Goal: Find specific page/section: Find specific page/section

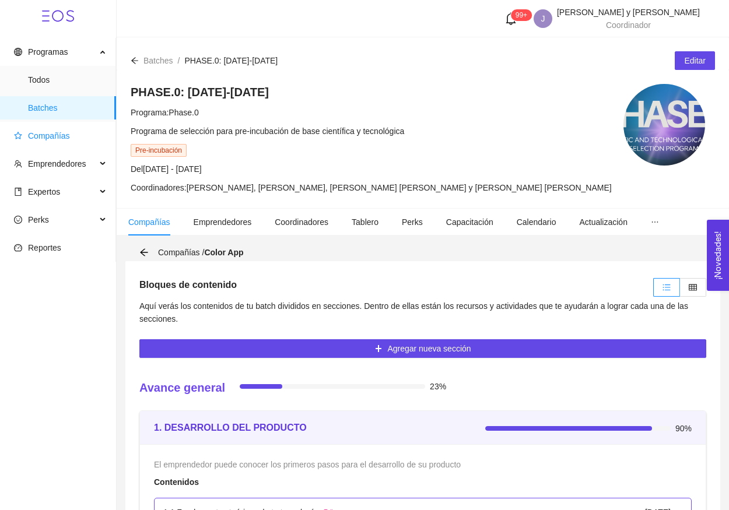
click at [51, 126] on span "Compañías" at bounding box center [60, 135] width 93 height 23
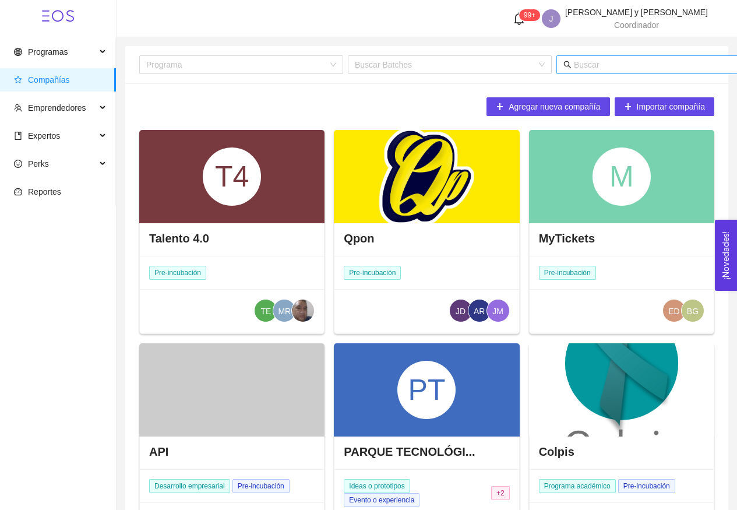
click at [618, 66] on input "text" at bounding box center [688, 64] width 229 height 13
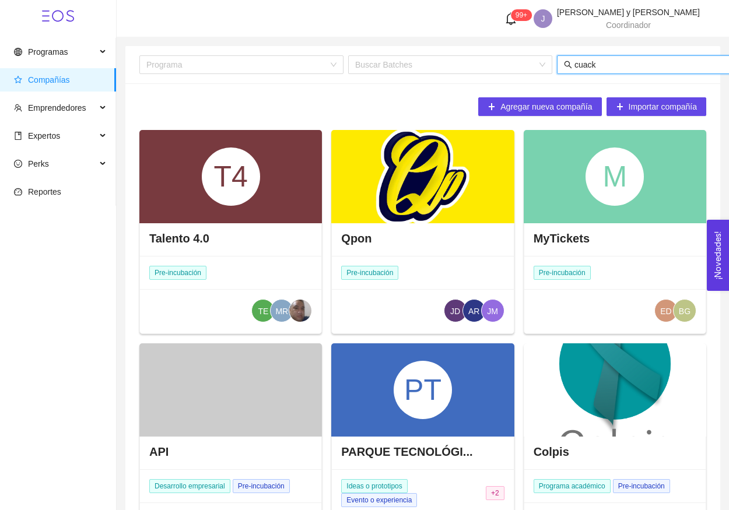
type input "cuacke"
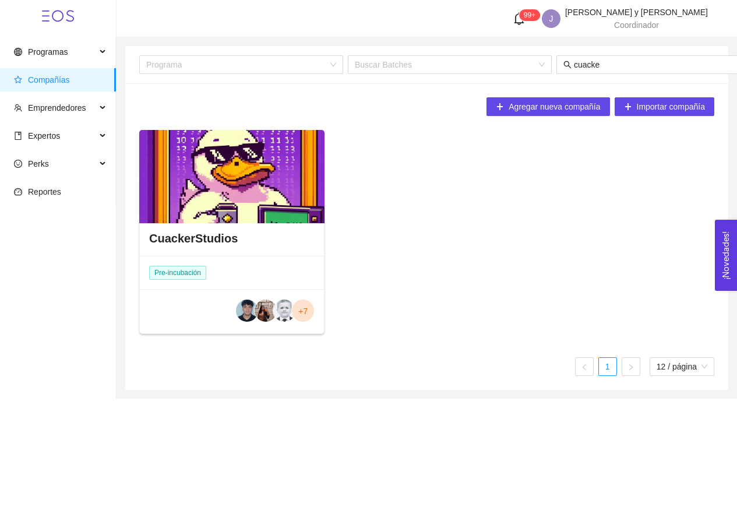
click at [223, 214] on div at bounding box center [231, 176] width 185 height 93
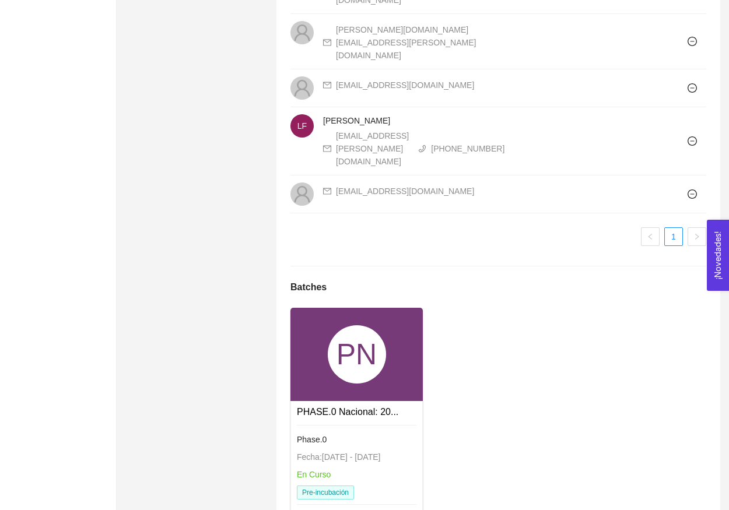
scroll to position [1204, 0]
click at [353, 326] on div "PN" at bounding box center [357, 355] width 58 height 58
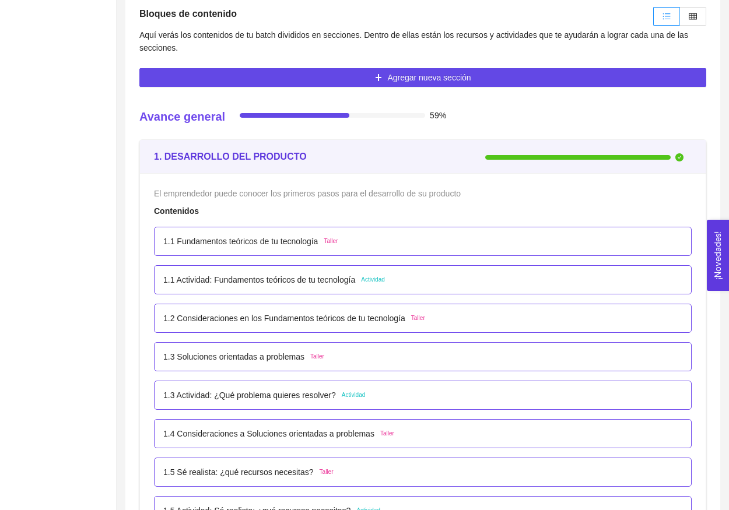
scroll to position [159, 0]
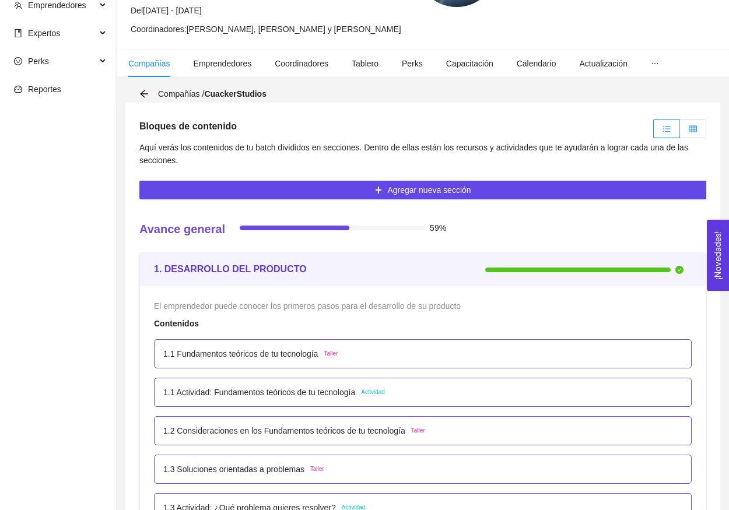
click at [688, 134] on label at bounding box center [693, 128] width 26 height 19
click at [680, 132] on input "radio" at bounding box center [680, 132] width 0 height 0
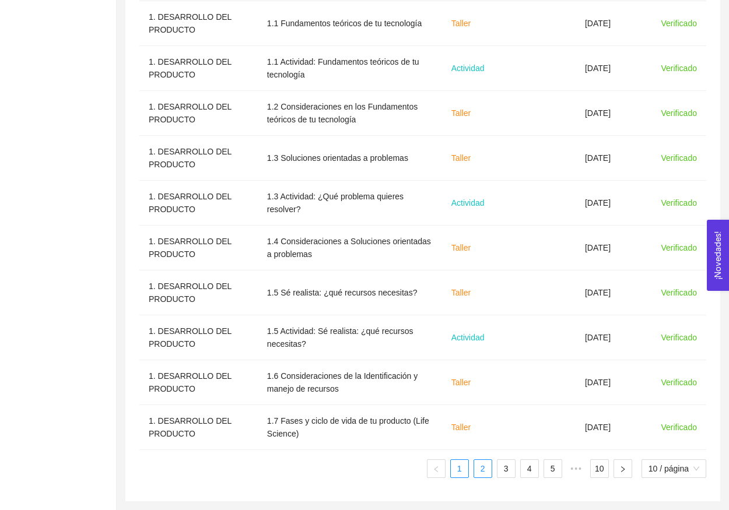
scroll to position [441, 0]
click at [479, 468] on link "2" at bounding box center [482, 468] width 17 height 17
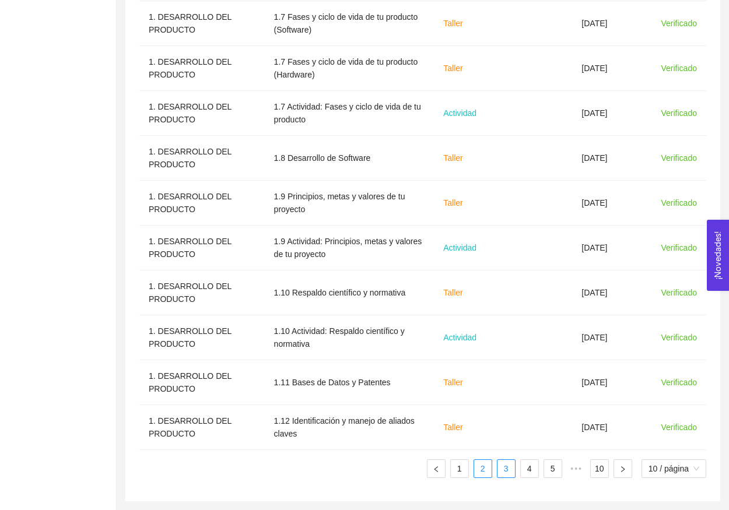
click at [501, 469] on link "3" at bounding box center [505, 468] width 17 height 17
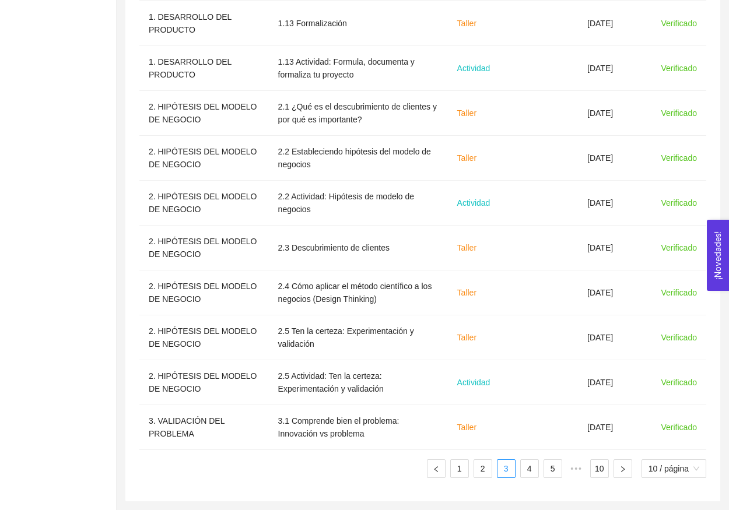
click at [517, 472] on ul "1 2 3 4 5 ••• 10 10 / página" at bounding box center [422, 468] width 567 height 19
click at [526, 473] on link "4" at bounding box center [529, 468] width 17 height 17
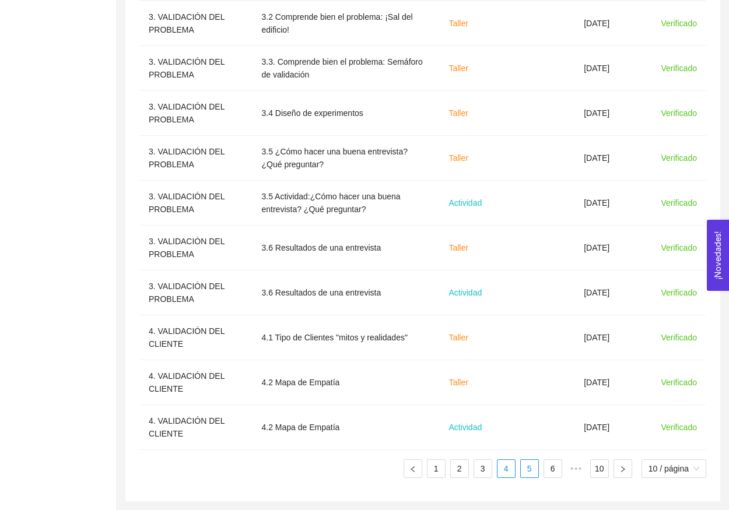
click at [530, 467] on link "5" at bounding box center [529, 468] width 17 height 17
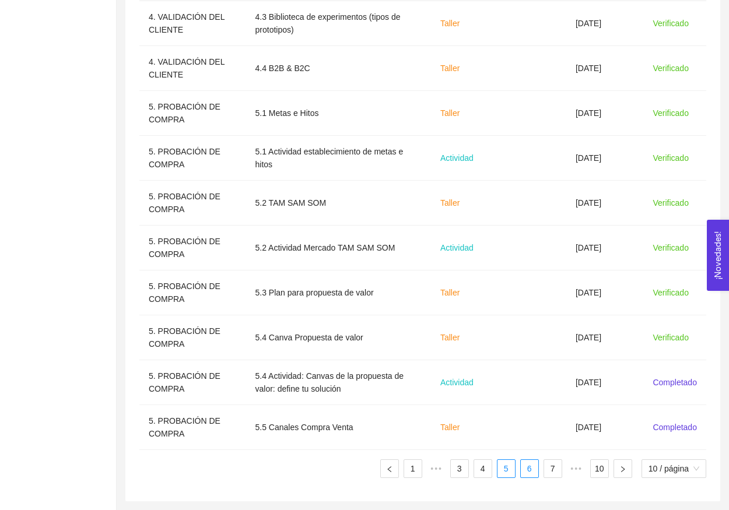
click at [523, 464] on link "6" at bounding box center [529, 468] width 17 height 17
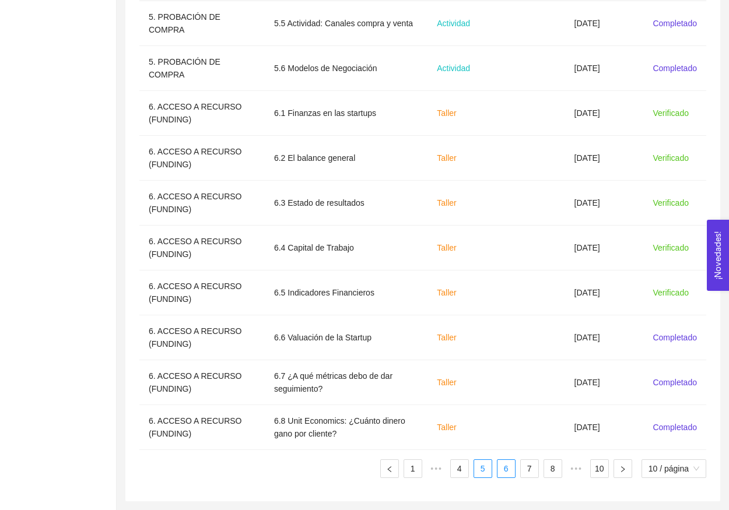
click at [476, 472] on link "5" at bounding box center [482, 468] width 17 height 17
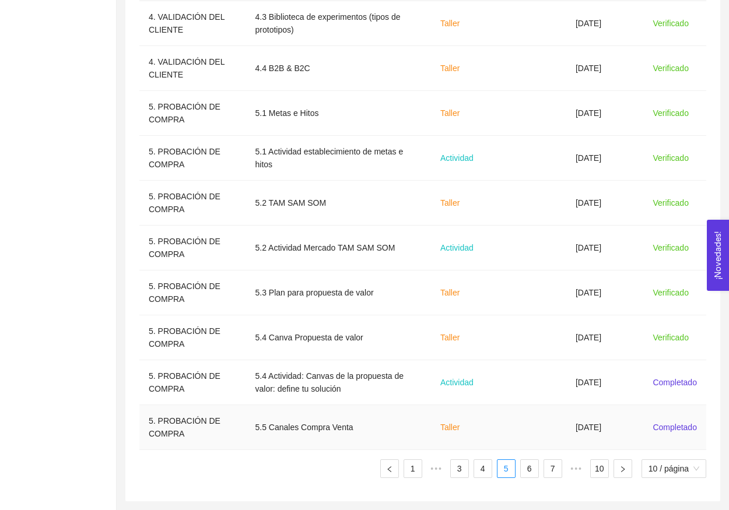
click at [429, 406] on td "5.5 Canales Compra Venta" at bounding box center [338, 427] width 185 height 45
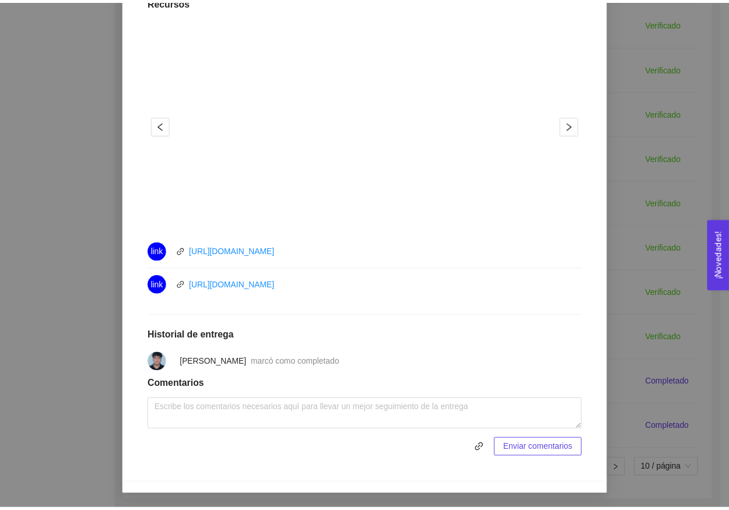
scroll to position [0, 0]
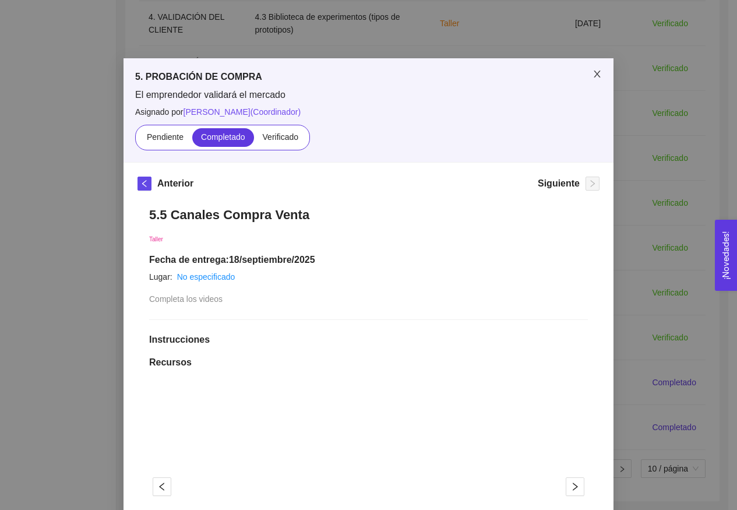
click at [593, 74] on icon "close" at bounding box center [597, 73] width 9 height 9
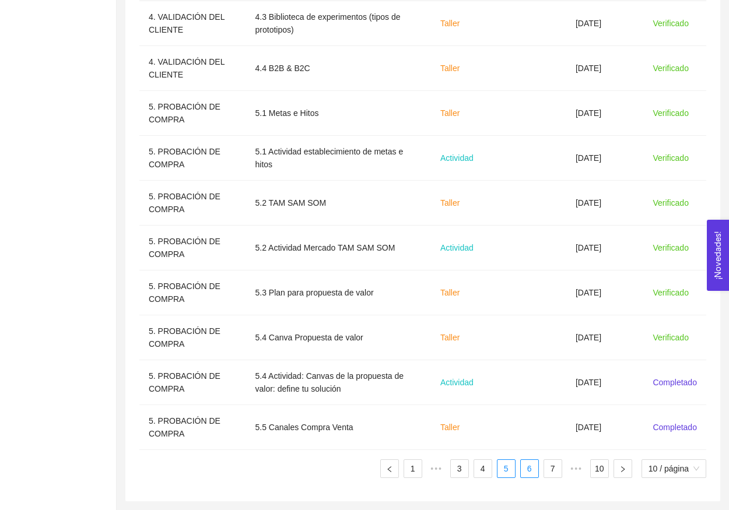
click at [528, 472] on link "6" at bounding box center [529, 468] width 17 height 17
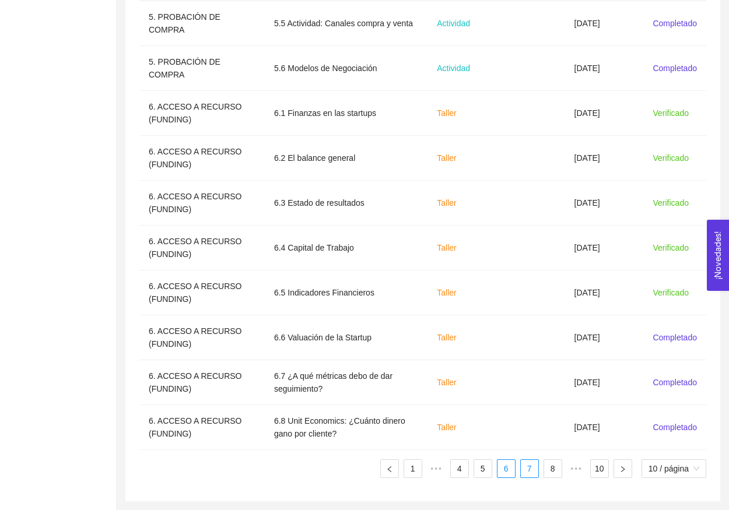
click at [526, 473] on link "7" at bounding box center [529, 468] width 17 height 17
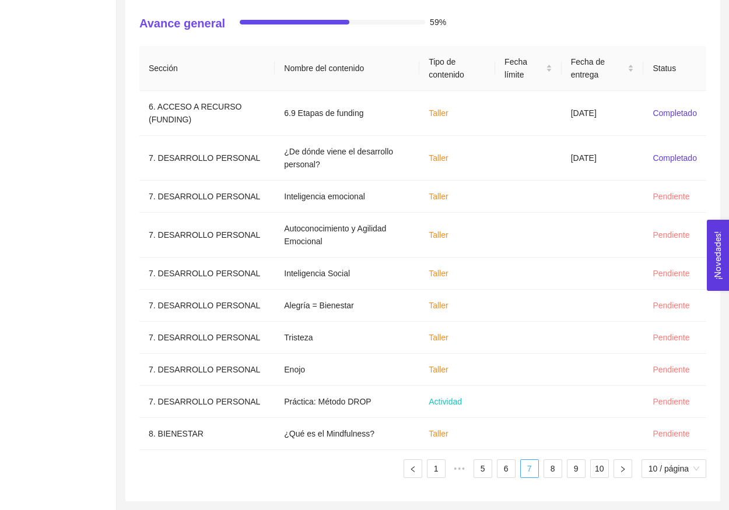
scroll to position [351, 0]
click at [549, 473] on link "8" at bounding box center [552, 468] width 17 height 17
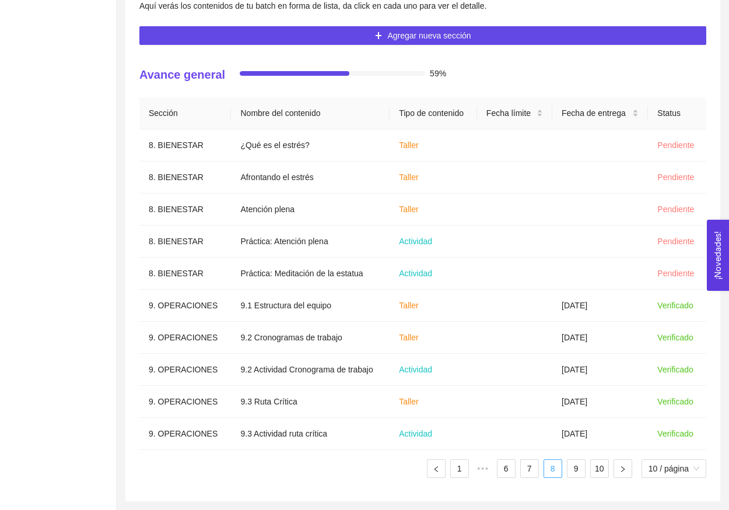
scroll to position [300, 0]
click at [572, 472] on link "9" at bounding box center [575, 468] width 17 height 17
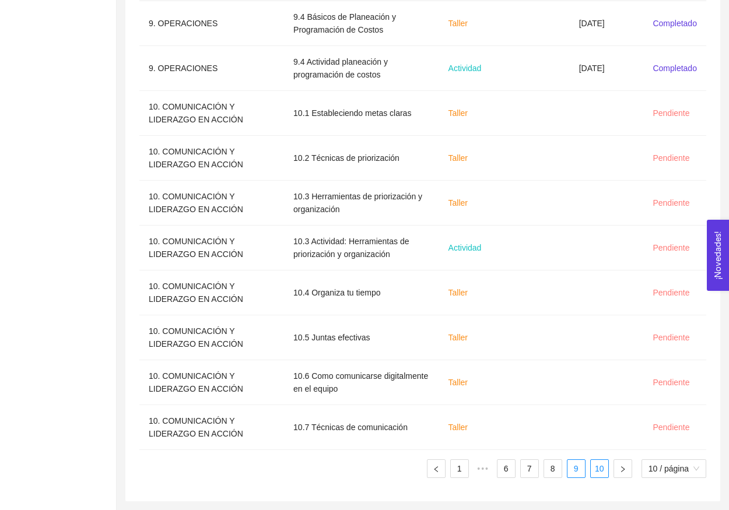
click at [590, 470] on li "10" at bounding box center [599, 468] width 19 height 19
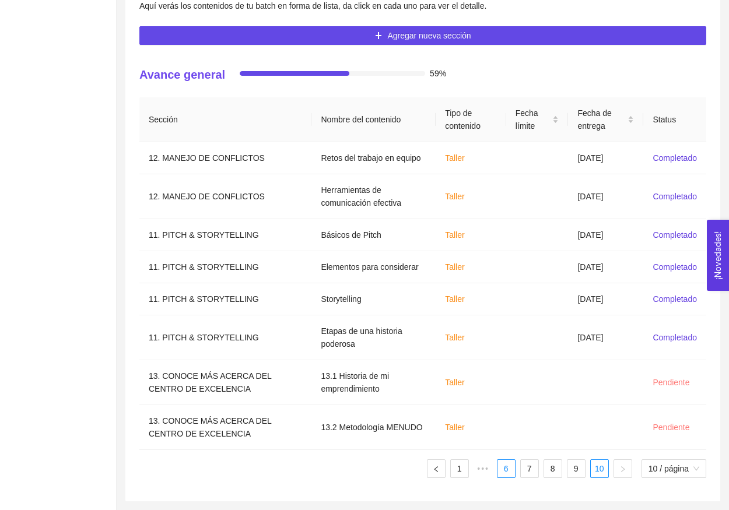
click at [505, 476] on link "6" at bounding box center [505, 468] width 17 height 17
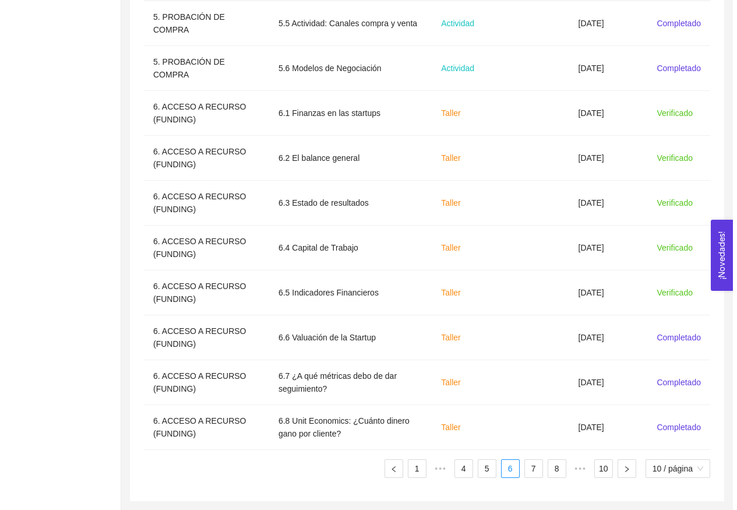
scroll to position [441, 0]
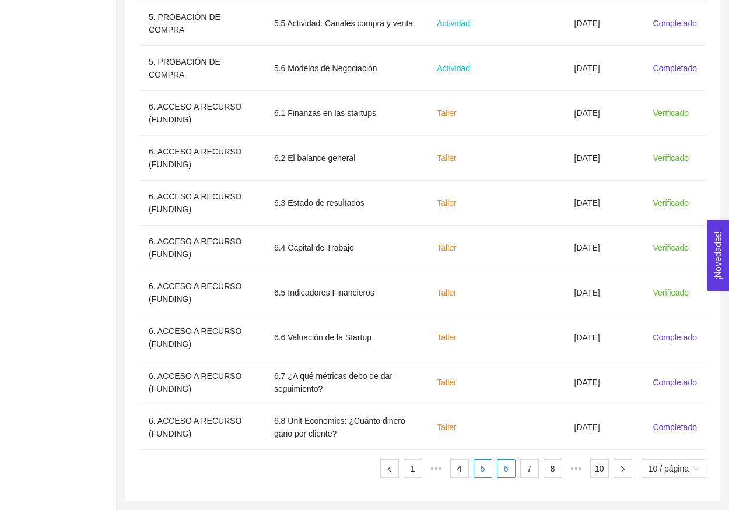
click at [487, 471] on link "5" at bounding box center [482, 468] width 17 height 17
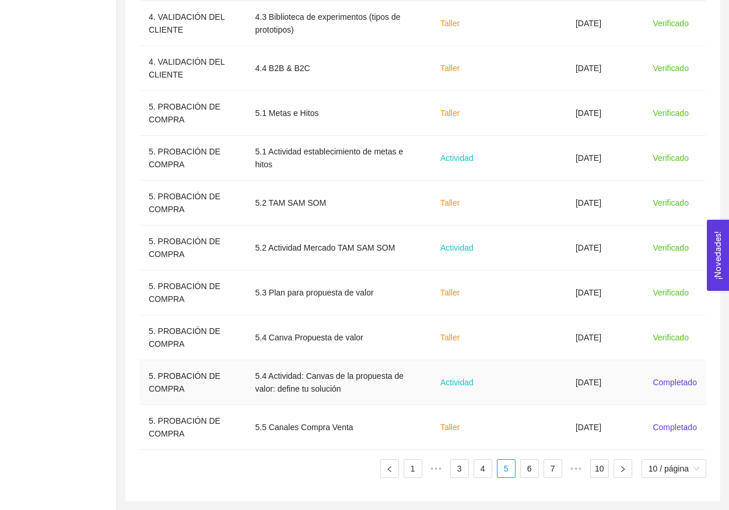
click at [550, 373] on td at bounding box center [534, 382] width 64 height 45
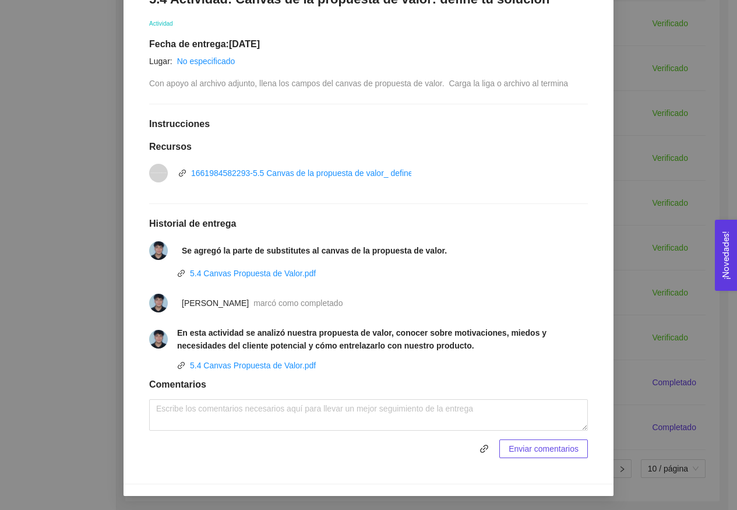
scroll to position [213, 0]
